Goal: Navigation & Orientation: Find specific page/section

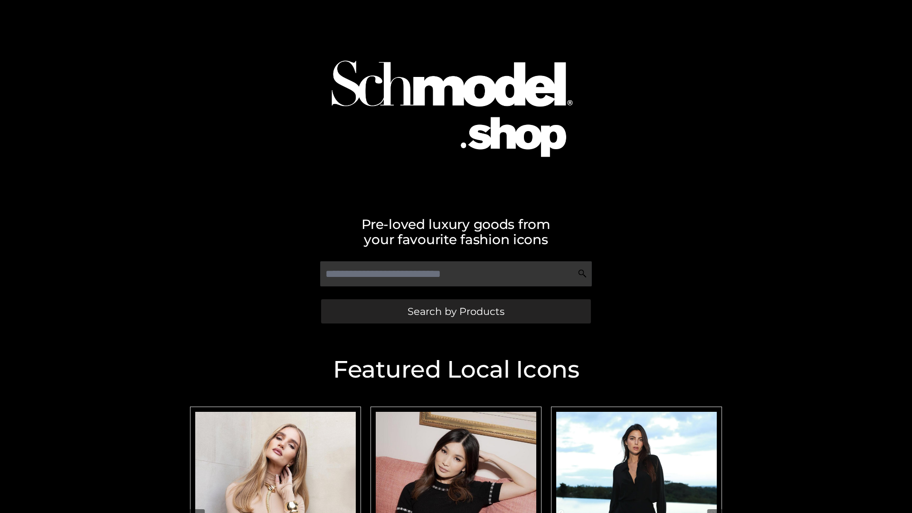
click at [455, 311] on span "Search by Products" at bounding box center [455, 311] width 97 height 10
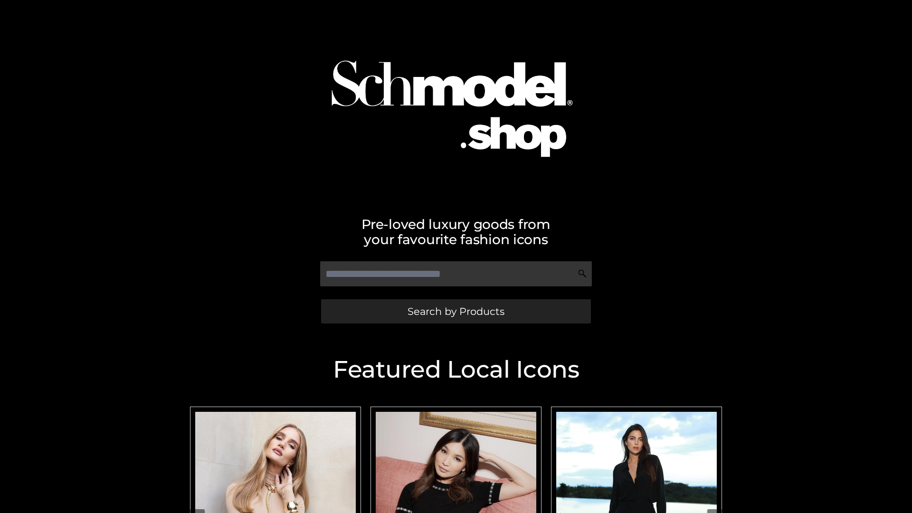
click at [455, 311] on span "Search by Products" at bounding box center [455, 311] width 97 height 10
